Goal: Navigation & Orientation: Find specific page/section

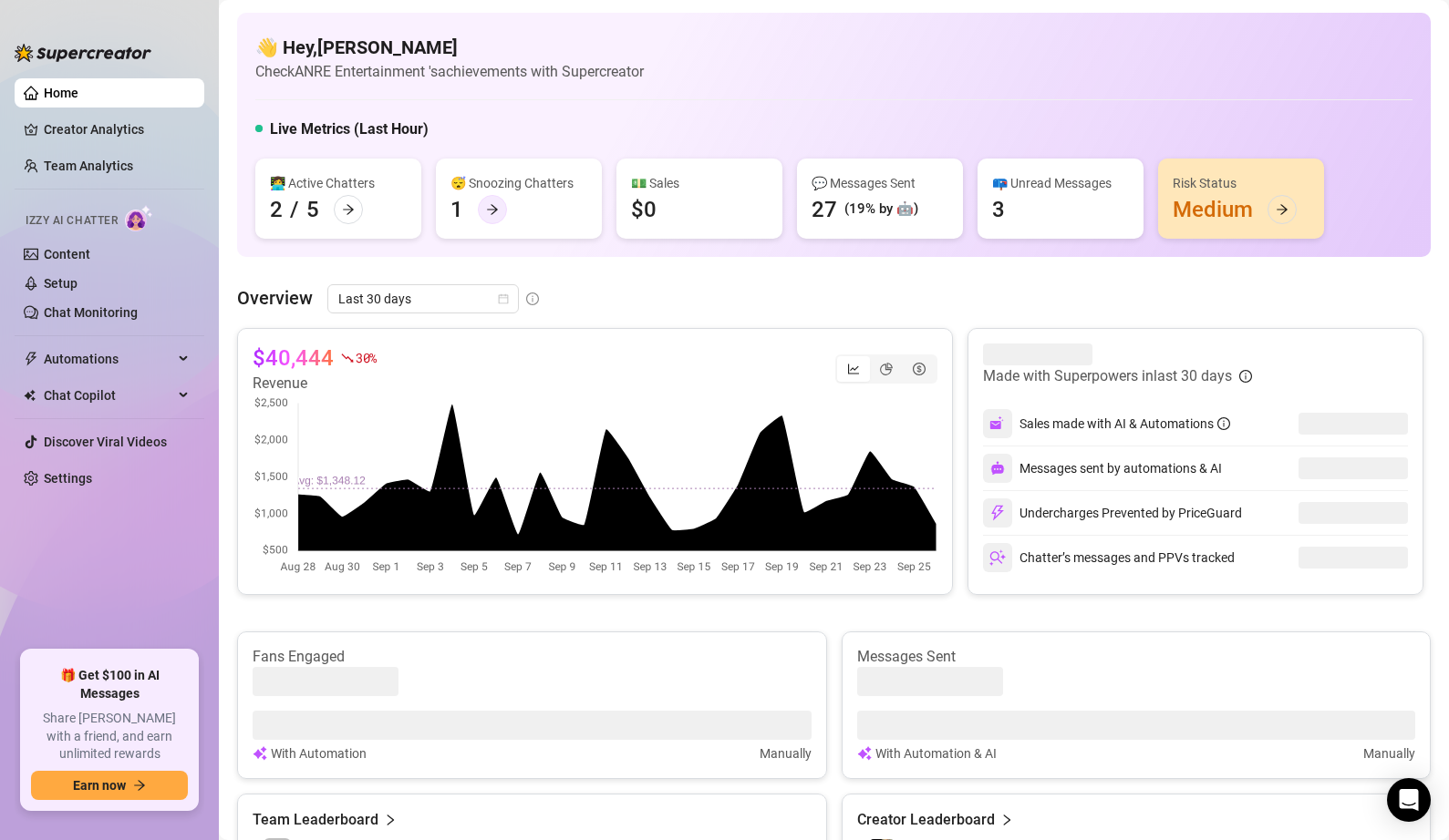
click at [491, 210] on icon "arrow-right" at bounding box center [492, 209] width 13 height 13
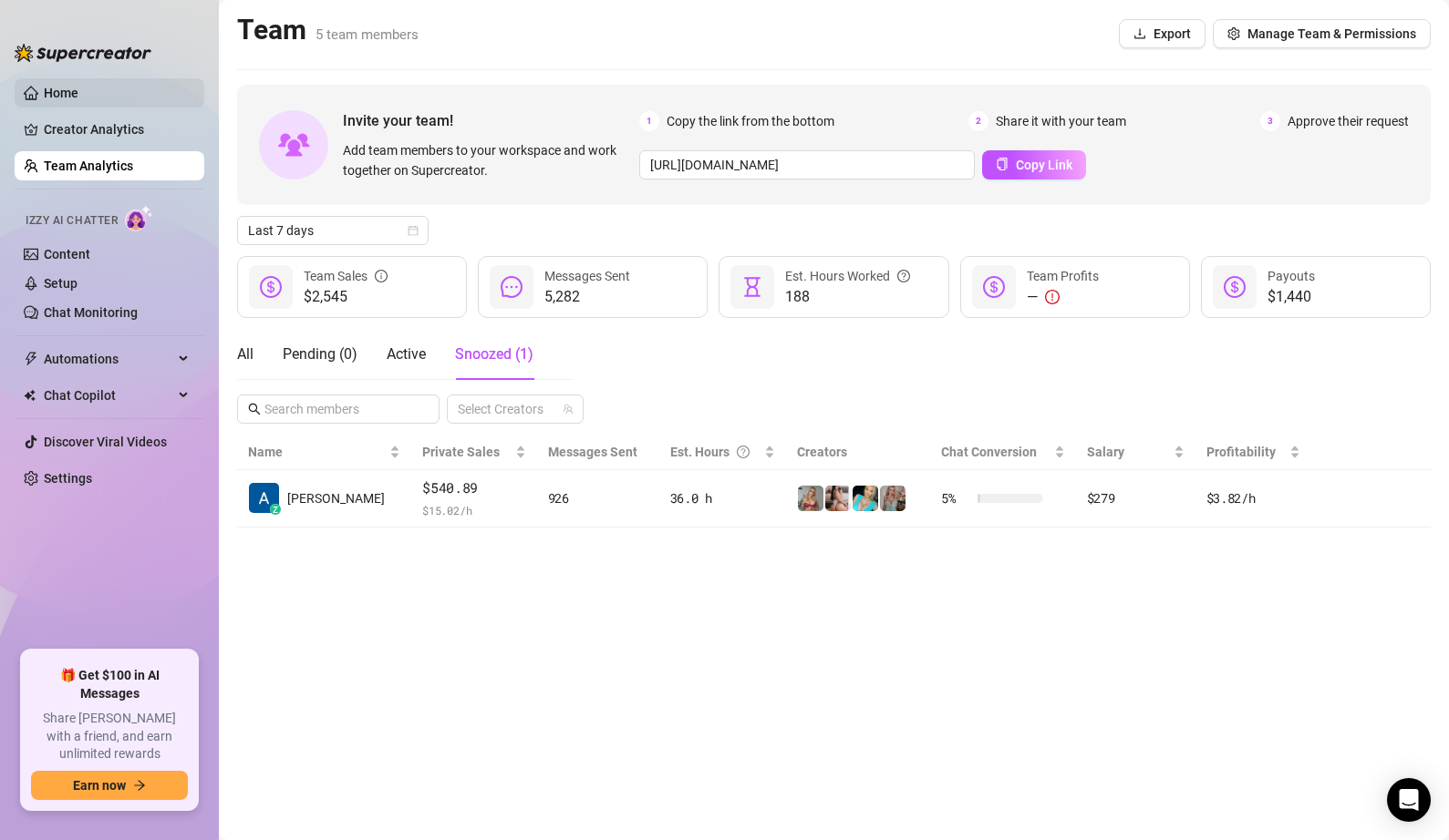
click at [70, 92] on link "Home" at bounding box center [61, 93] width 34 height 15
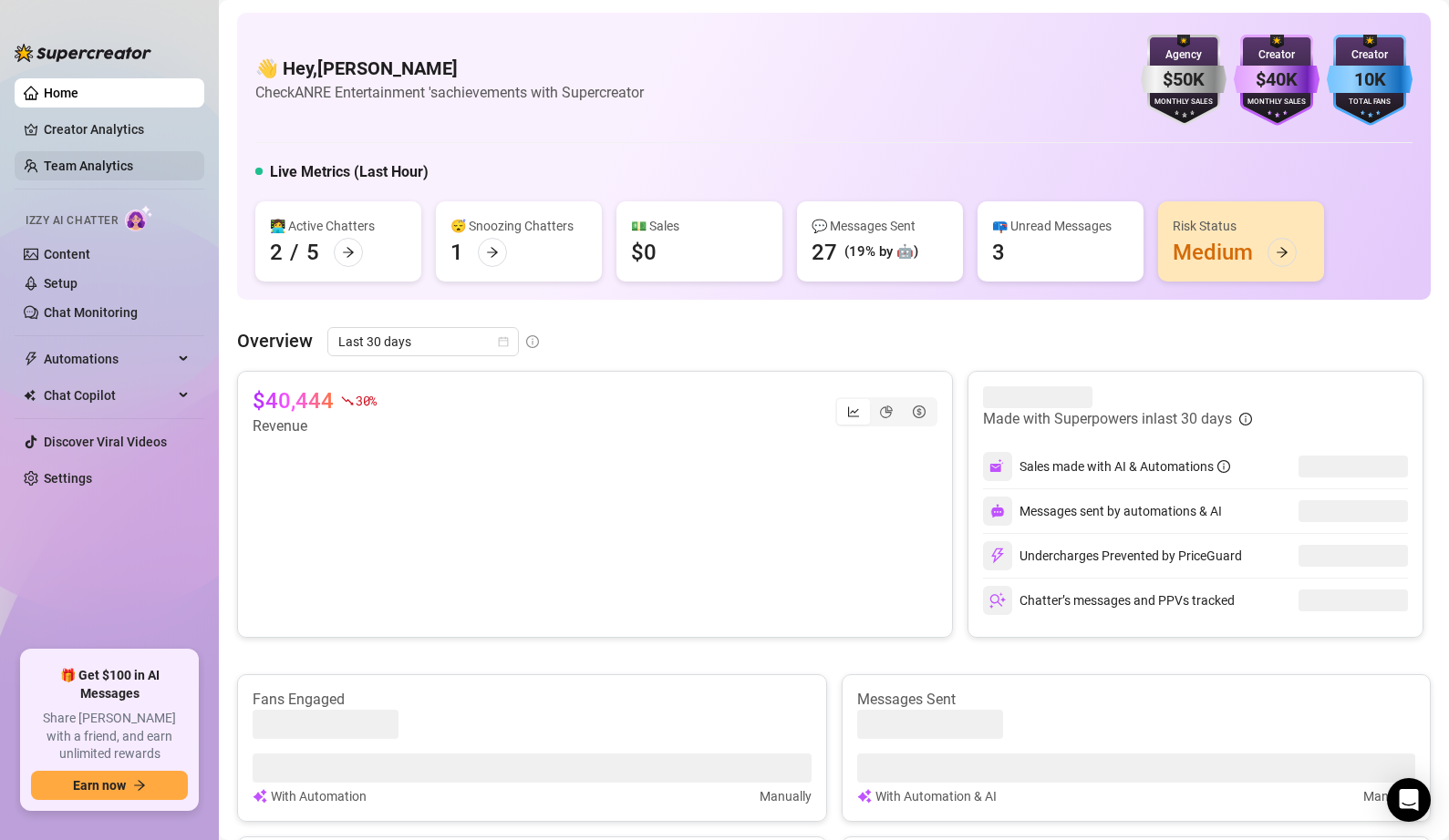
click at [99, 158] on link "Team Analytics" at bounding box center [88, 165] width 89 height 15
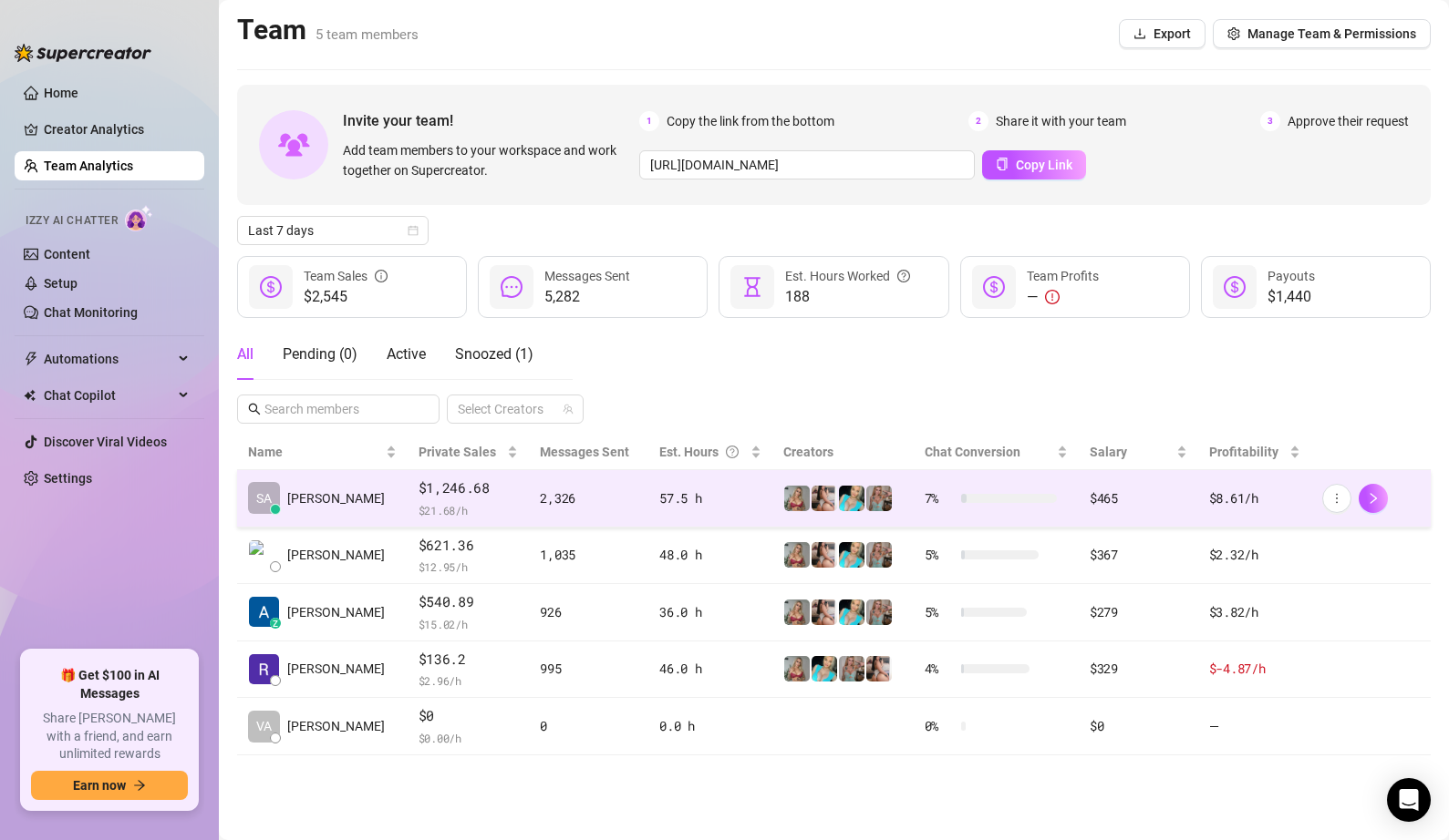
click at [445, 500] on div "$1,246.68 $ 21.68 /h" at bounding box center [469, 498] width 101 height 42
